Goal: Task Accomplishment & Management: Use online tool/utility

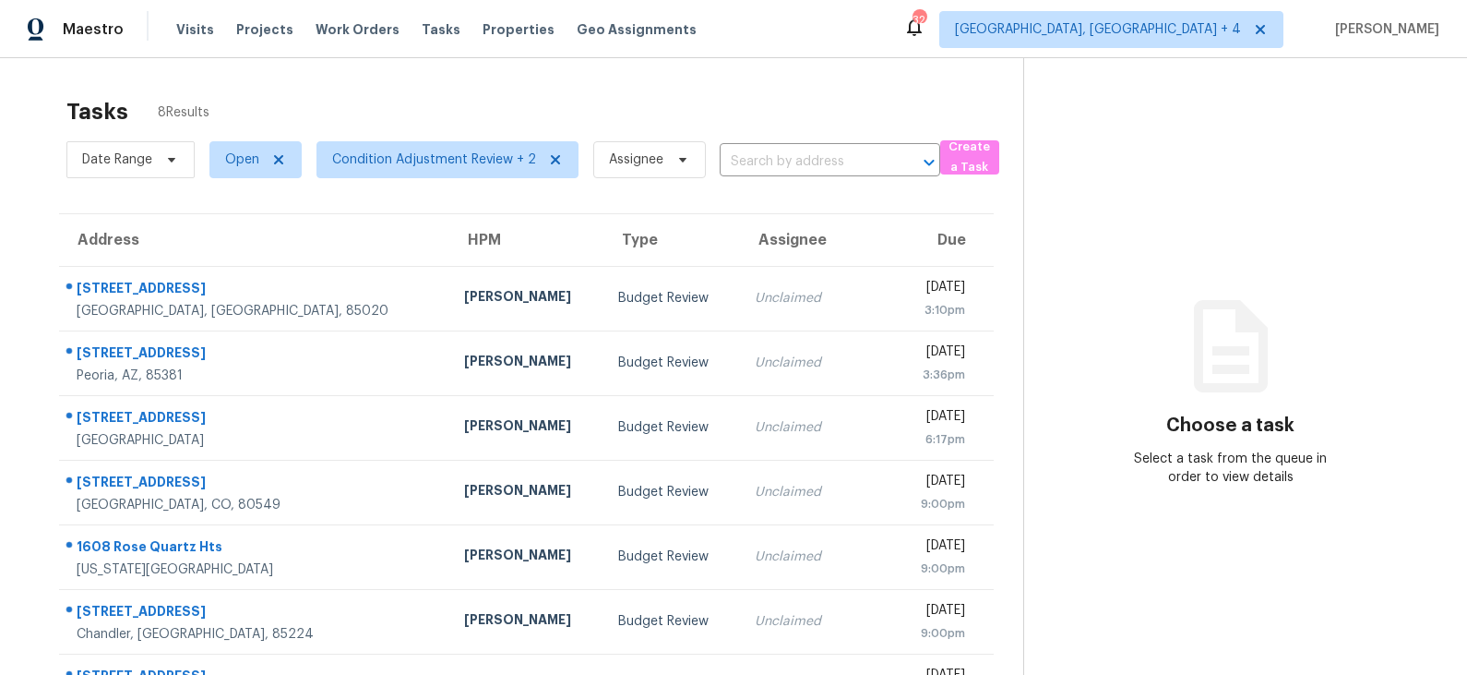
scroll to position [122, 0]
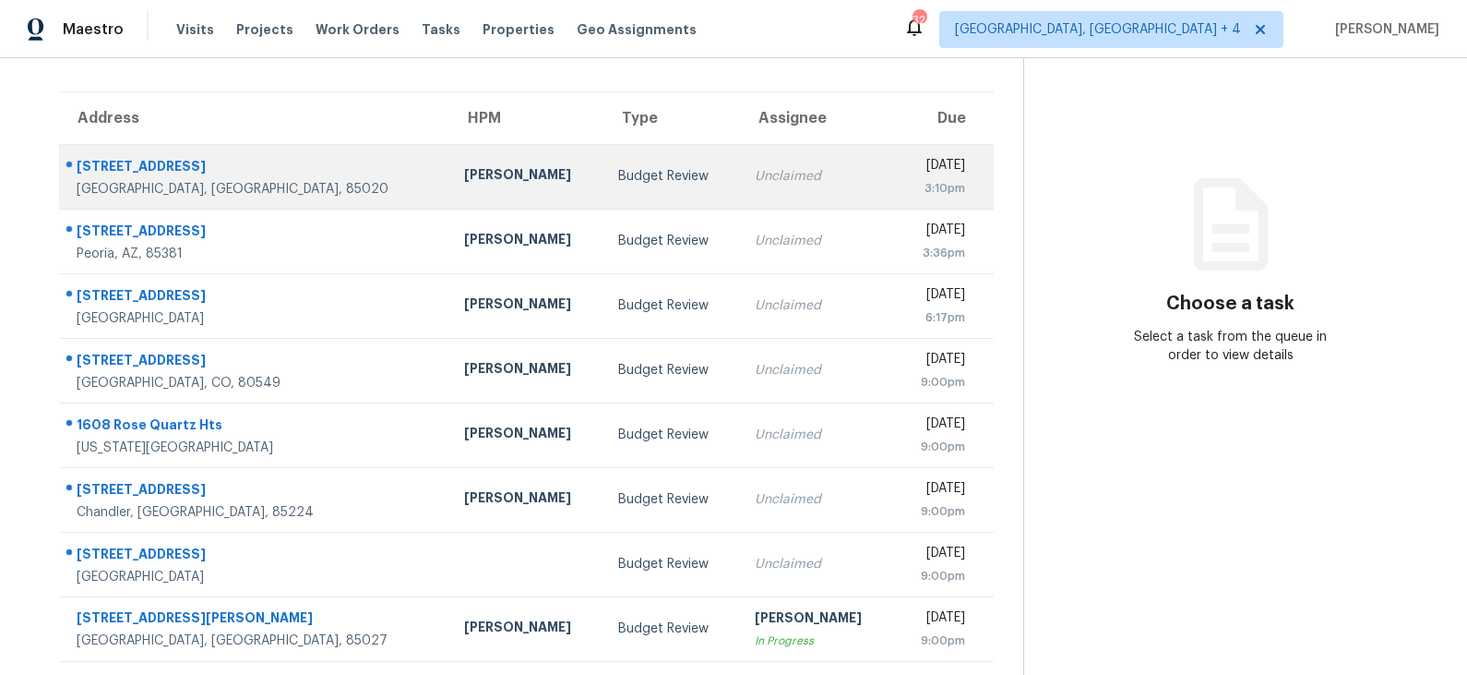
click at [604, 183] on td "Budget Review" at bounding box center [672, 176] width 136 height 65
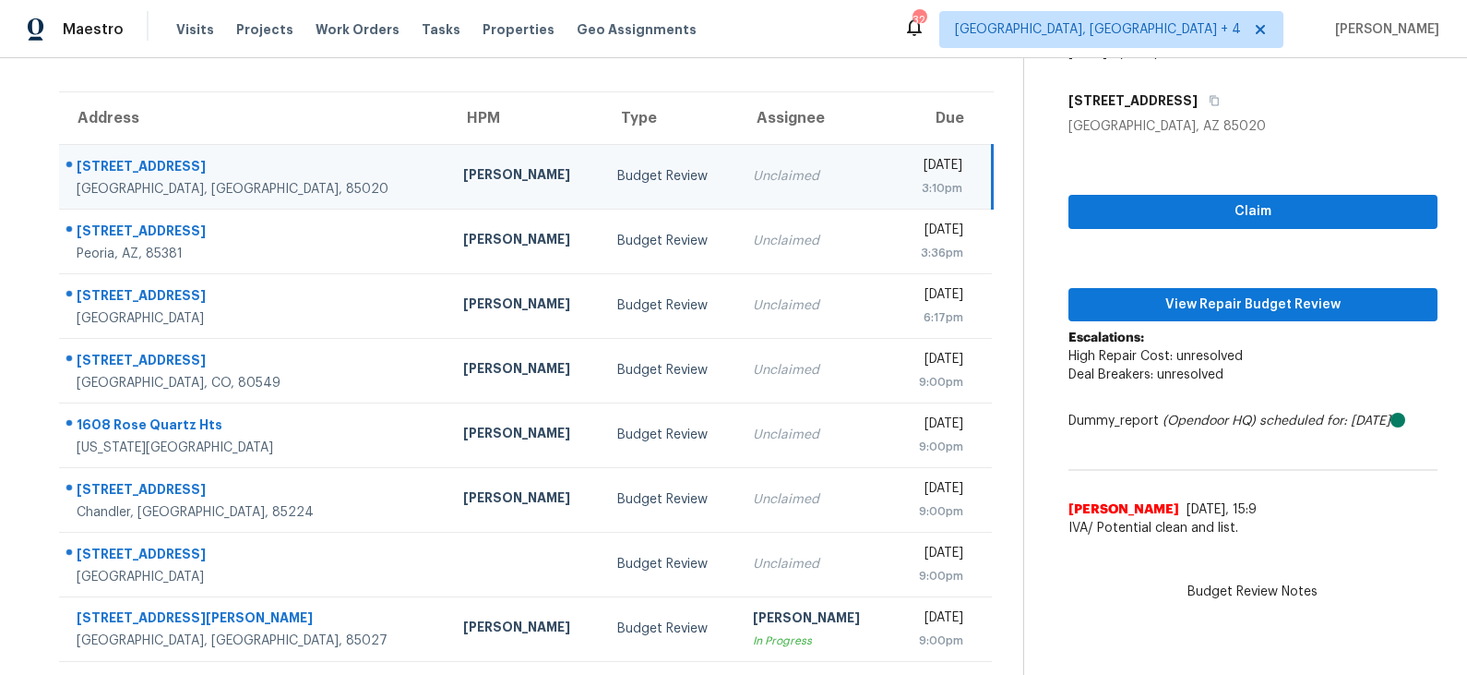
click at [621, 161] on td "Budget Review" at bounding box center [671, 176] width 136 height 65
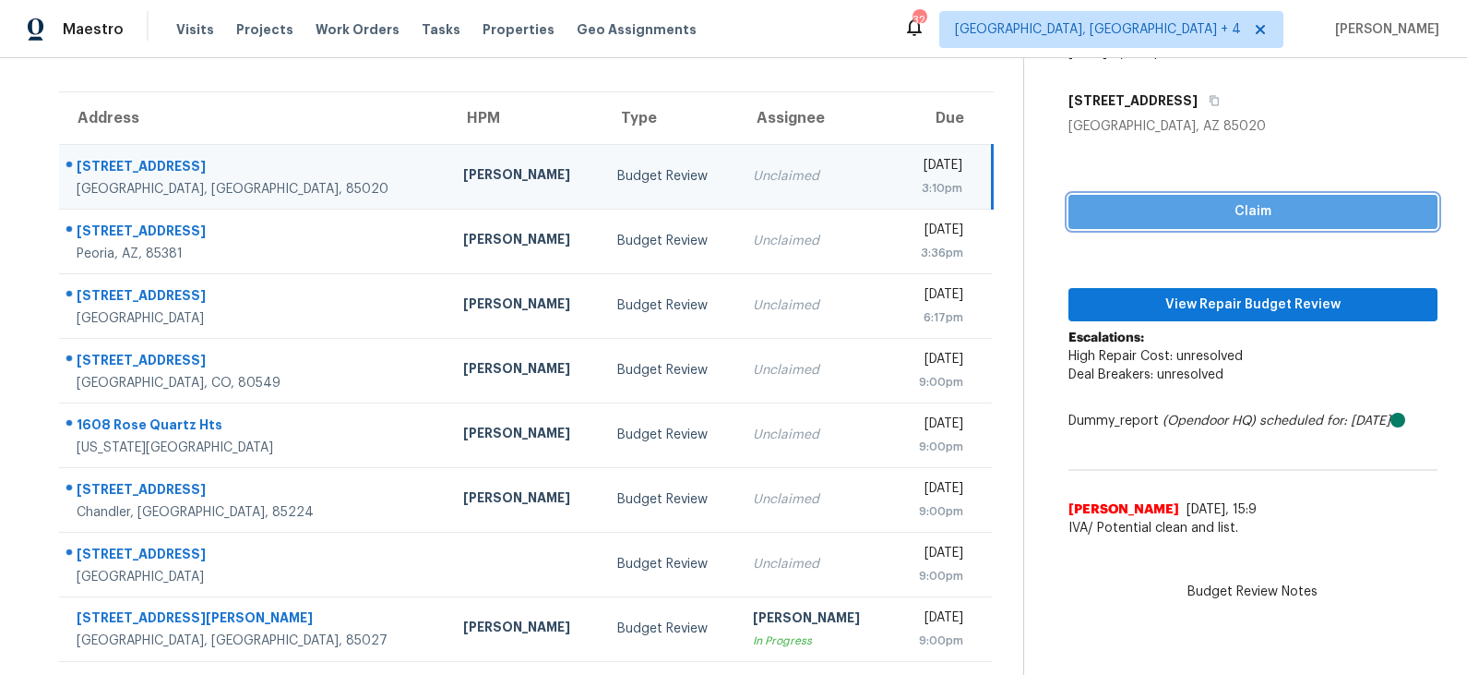
click at [1164, 208] on span "Claim" at bounding box center [1254, 211] width 340 height 23
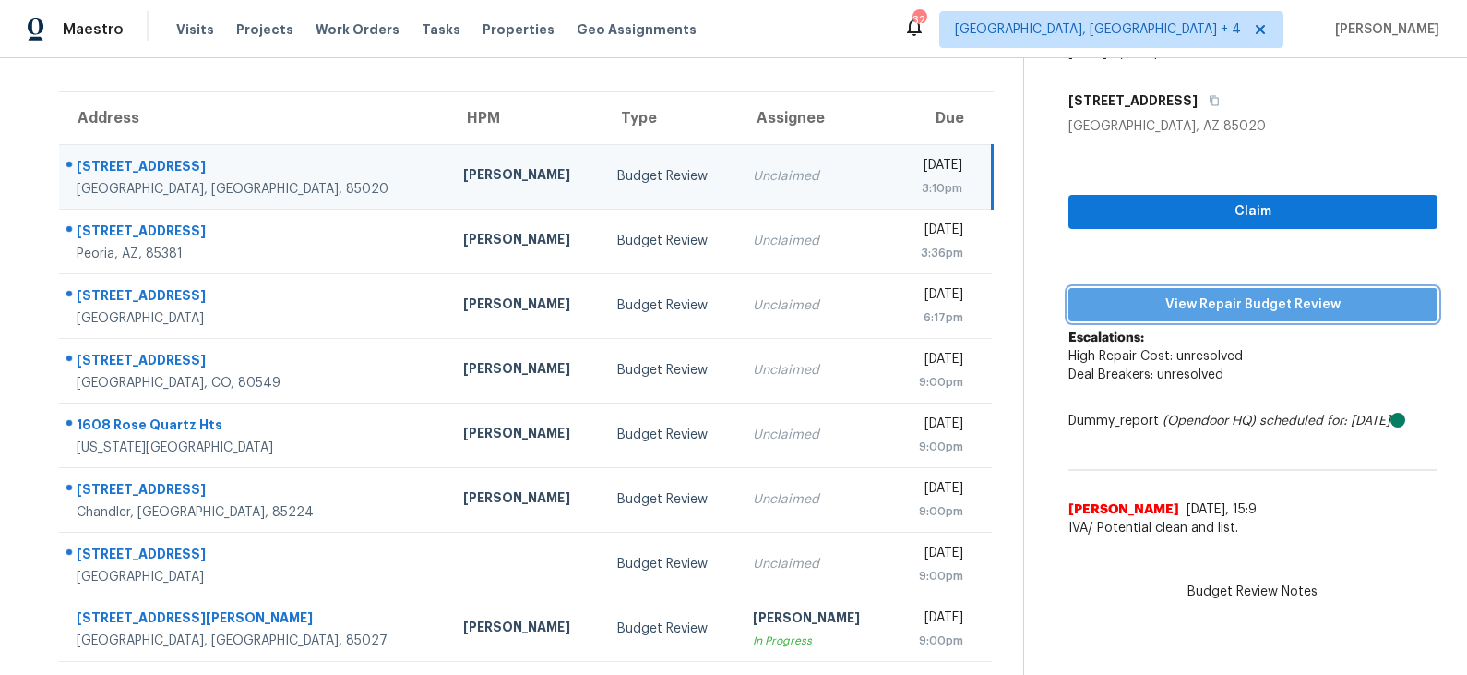
click at [1176, 297] on span "View Repair Budget Review" at bounding box center [1254, 304] width 340 height 23
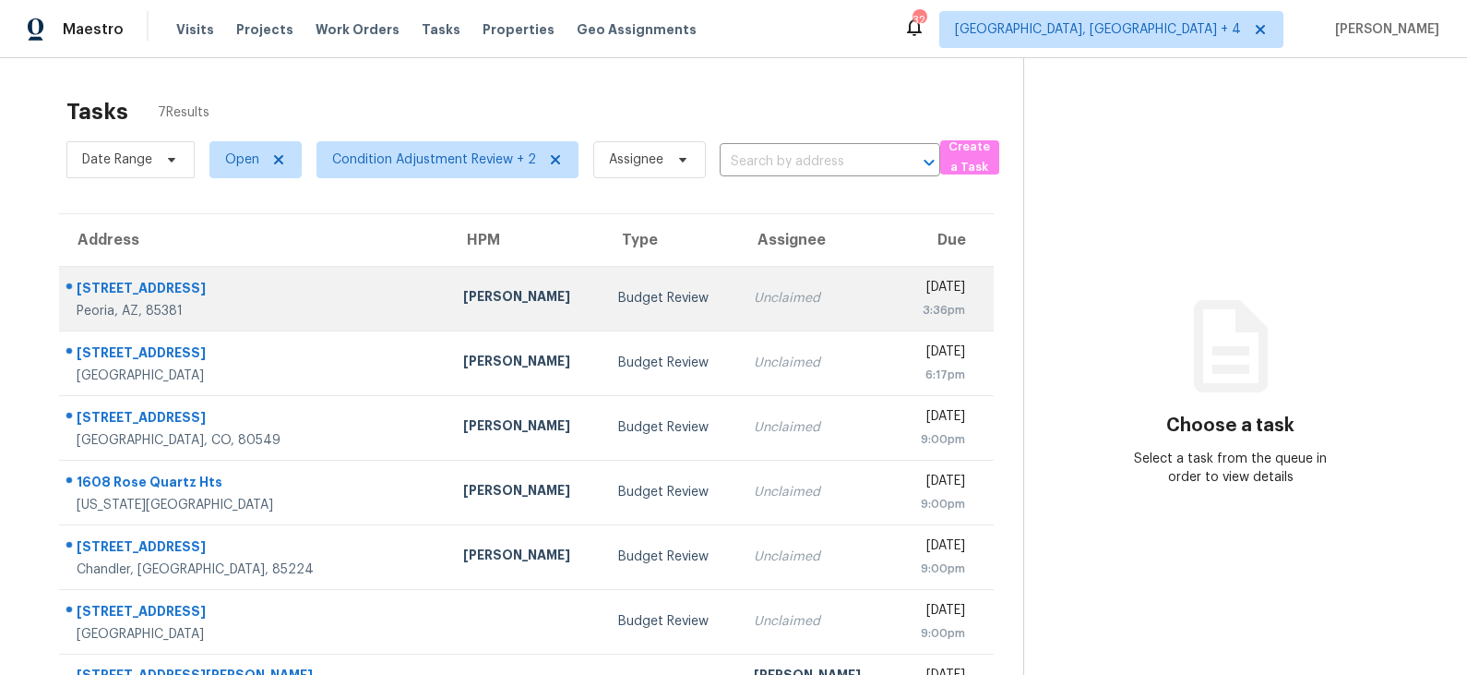
click at [499, 289] on td "Eric Scott" at bounding box center [526, 298] width 155 height 65
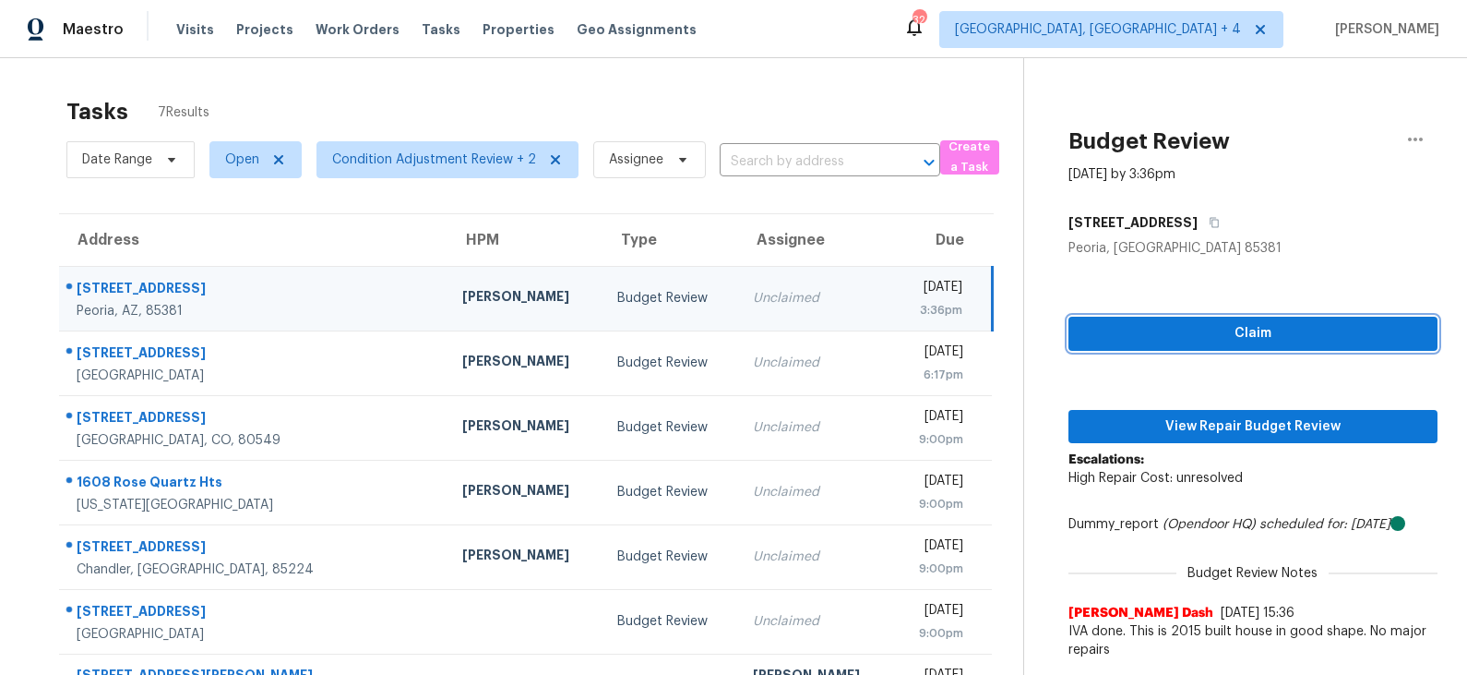
click at [1191, 332] on span "Claim" at bounding box center [1254, 333] width 340 height 23
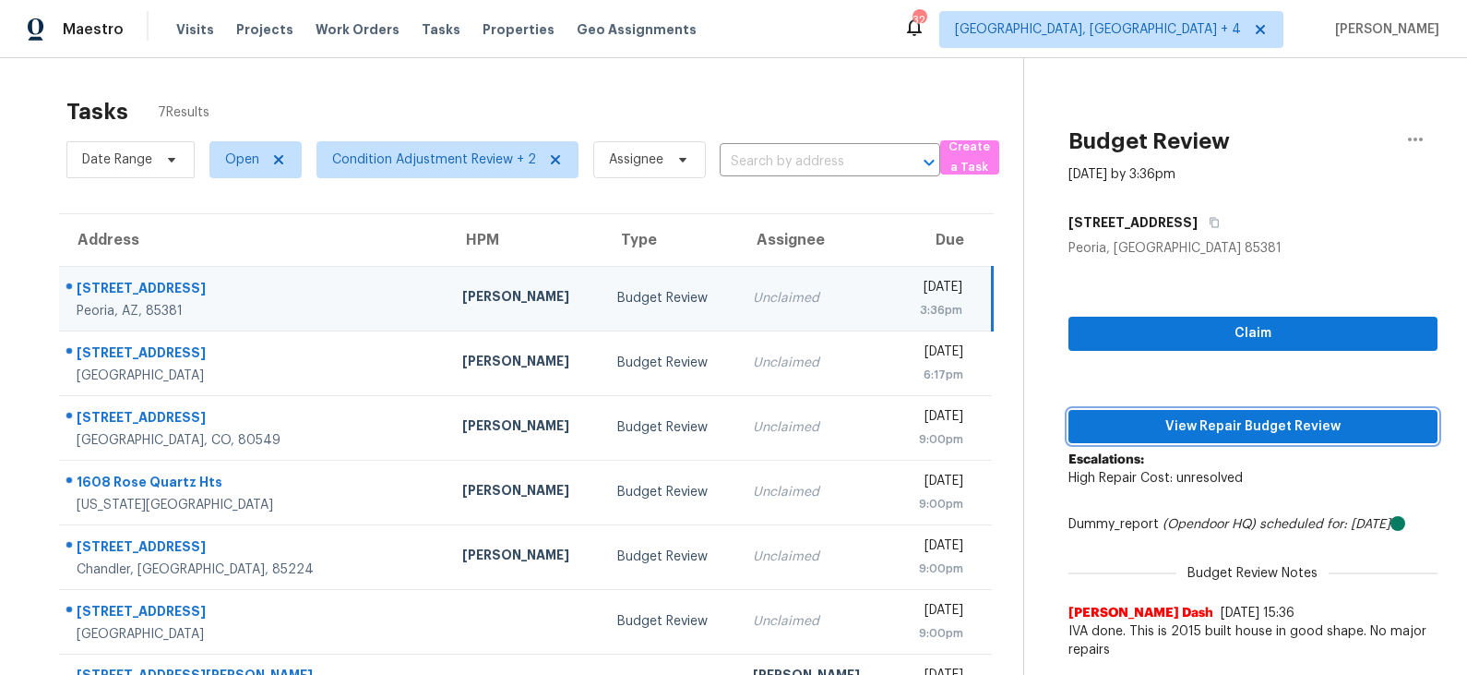
click at [1191, 421] on span "View Repair Budget Review" at bounding box center [1254, 426] width 340 height 23
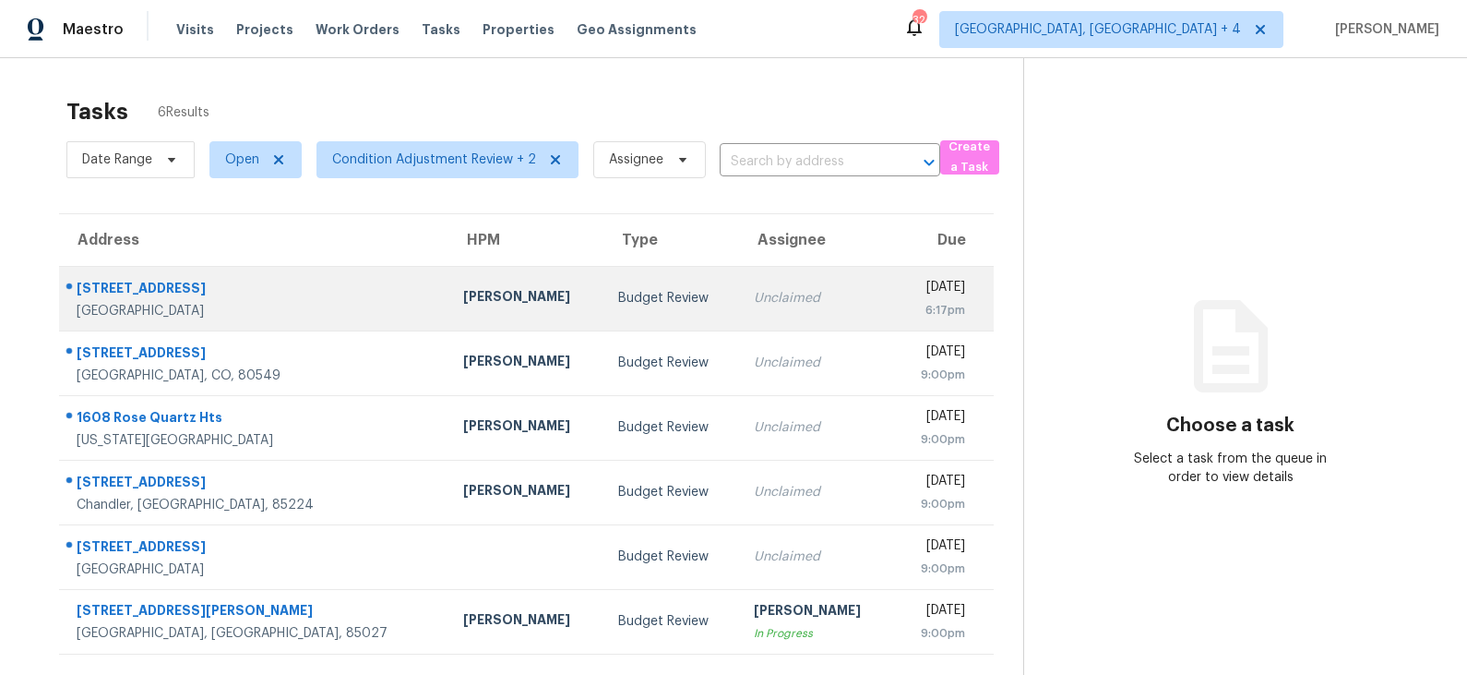
click at [628, 304] on div "Budget Review" at bounding box center [671, 298] width 106 height 18
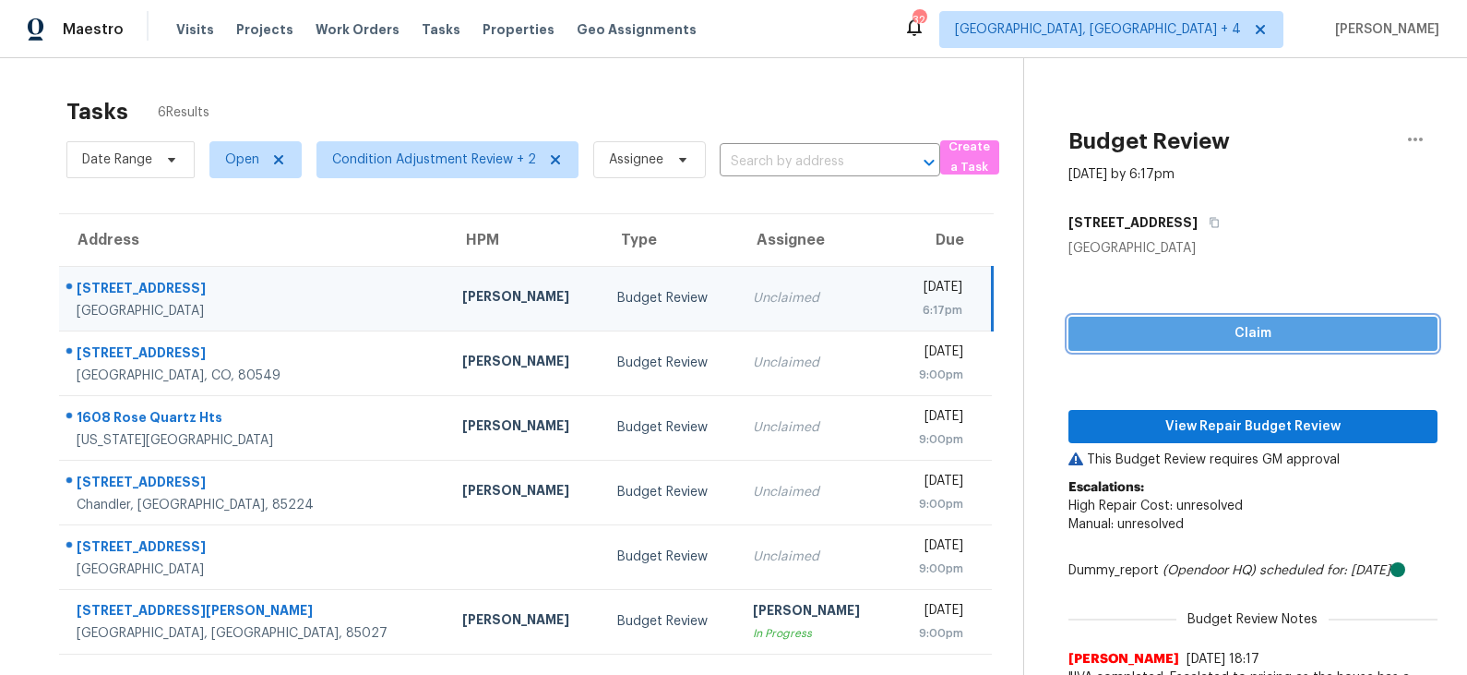
click at [1197, 324] on span "Claim" at bounding box center [1254, 333] width 340 height 23
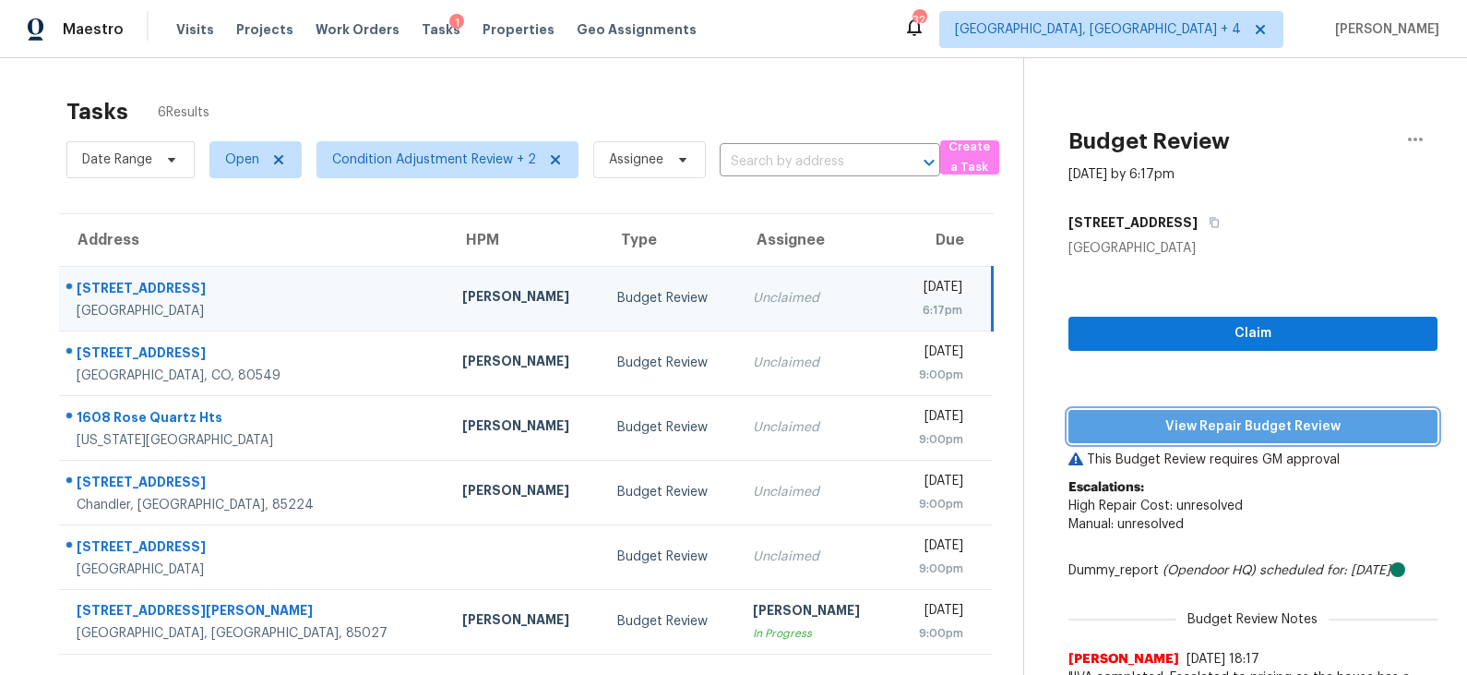
click at [1190, 425] on span "View Repair Budget Review" at bounding box center [1254, 426] width 340 height 23
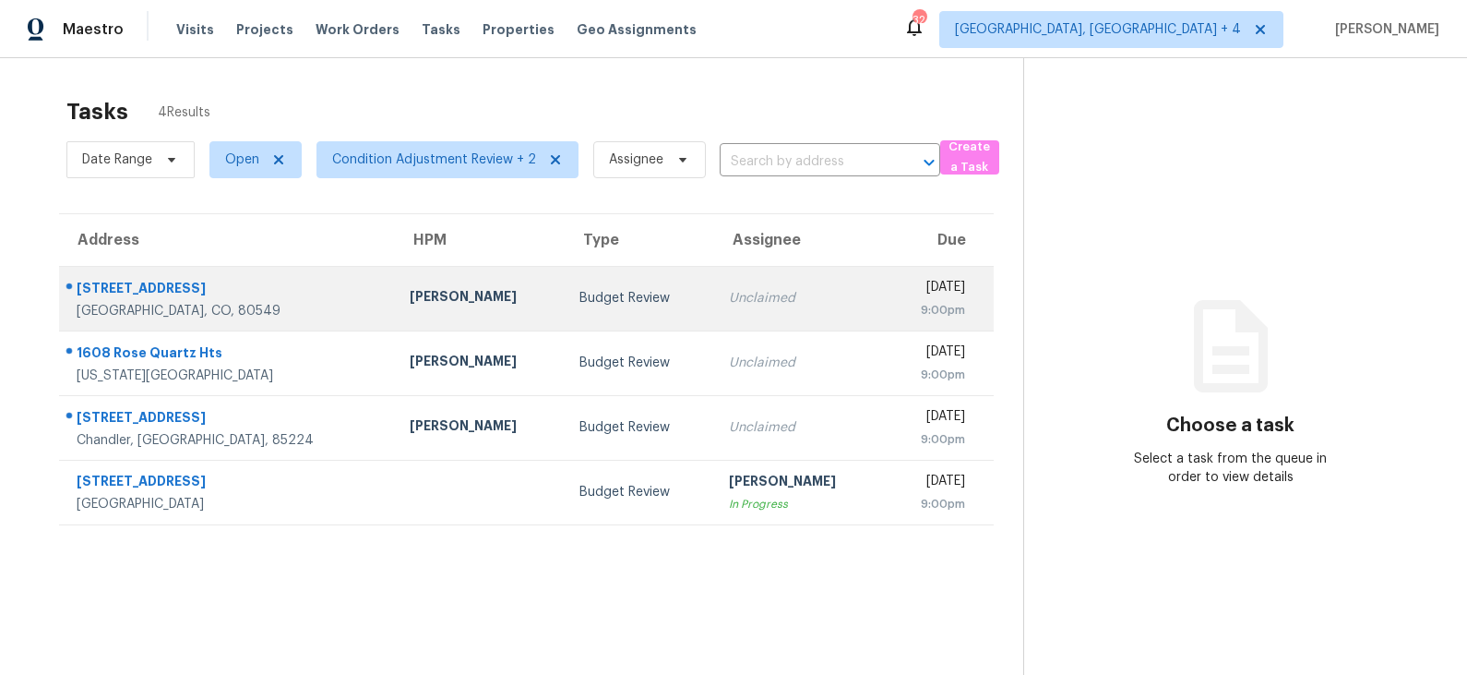
click at [588, 317] on td "Budget Review" at bounding box center [640, 298] width 150 height 65
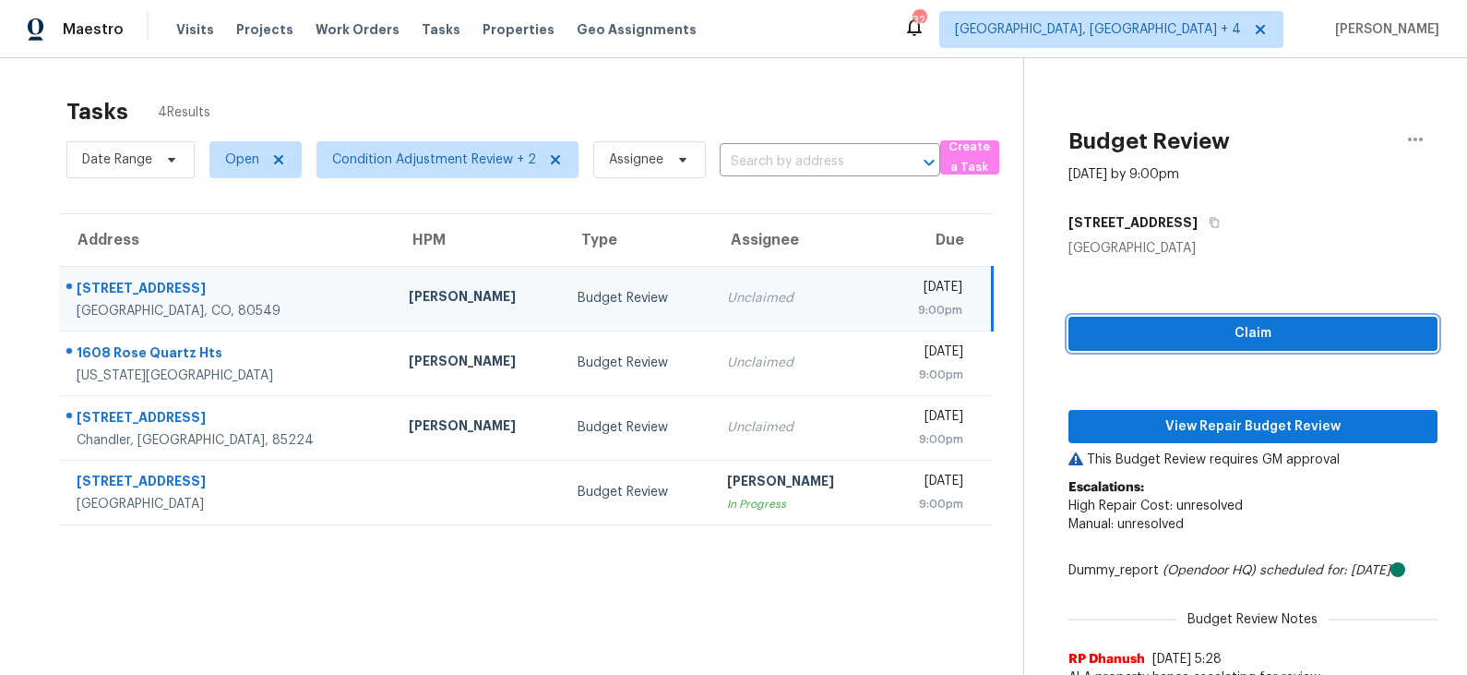
click at [1182, 328] on span "Claim" at bounding box center [1254, 333] width 340 height 23
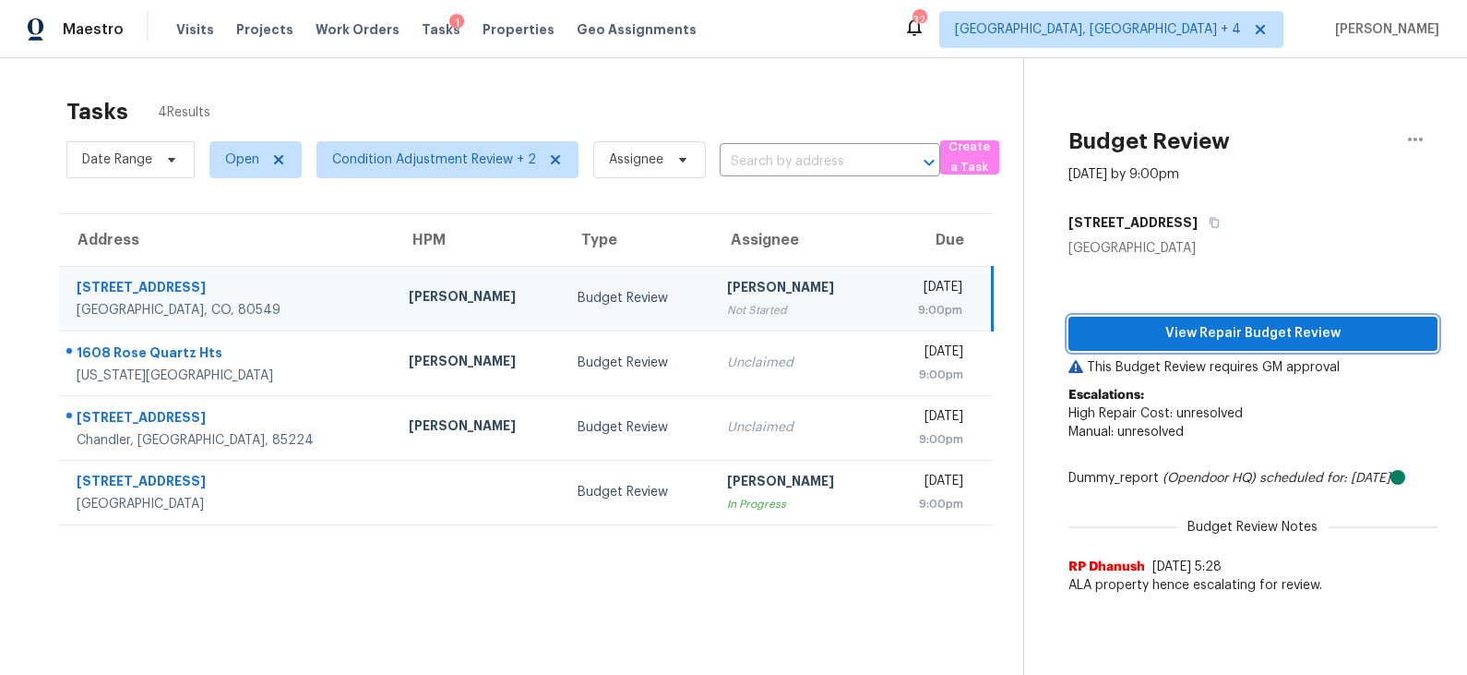
click at [1200, 335] on span "View Repair Budget Review" at bounding box center [1254, 333] width 340 height 23
